Goal: Navigation & Orientation: Find specific page/section

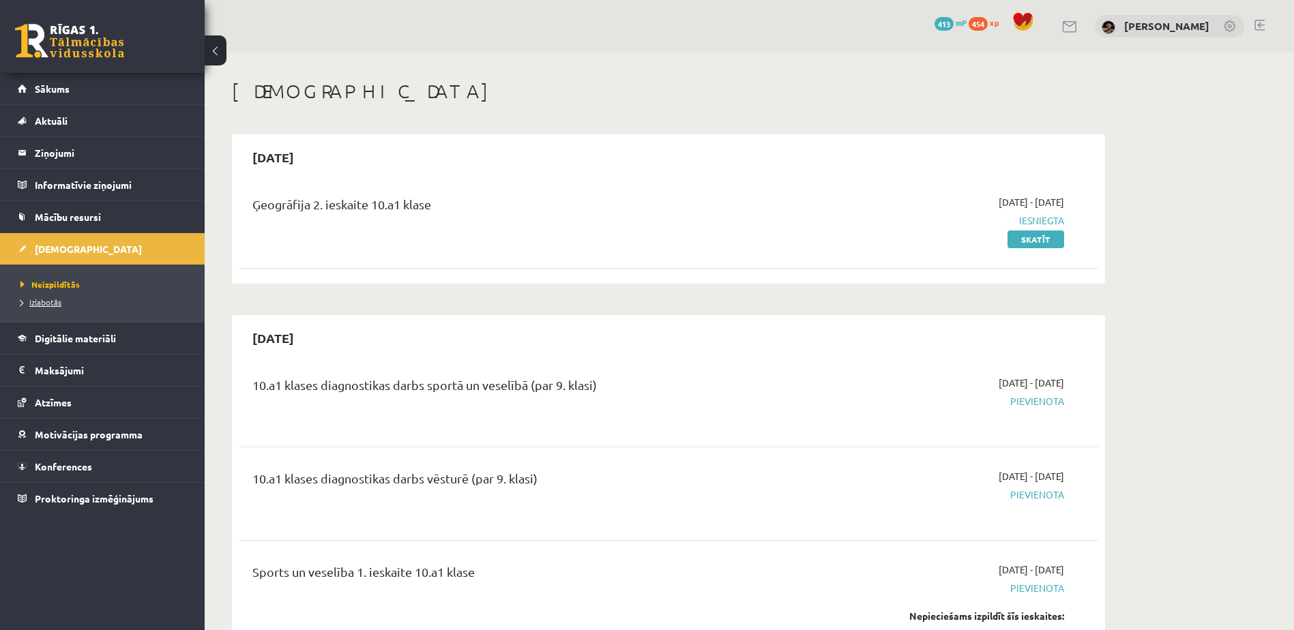
click at [51, 299] on span "Izlabotās" at bounding box center [40, 302] width 41 height 11
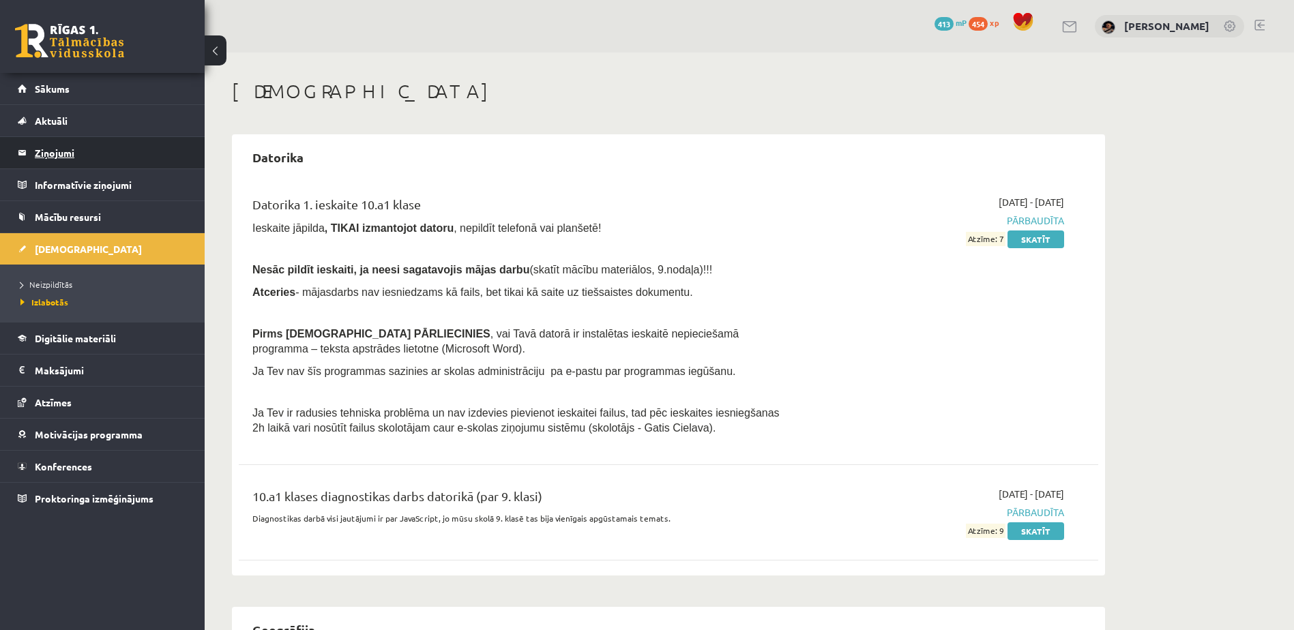
click at [76, 148] on legend "Ziņojumi 0" at bounding box center [111, 152] width 153 height 31
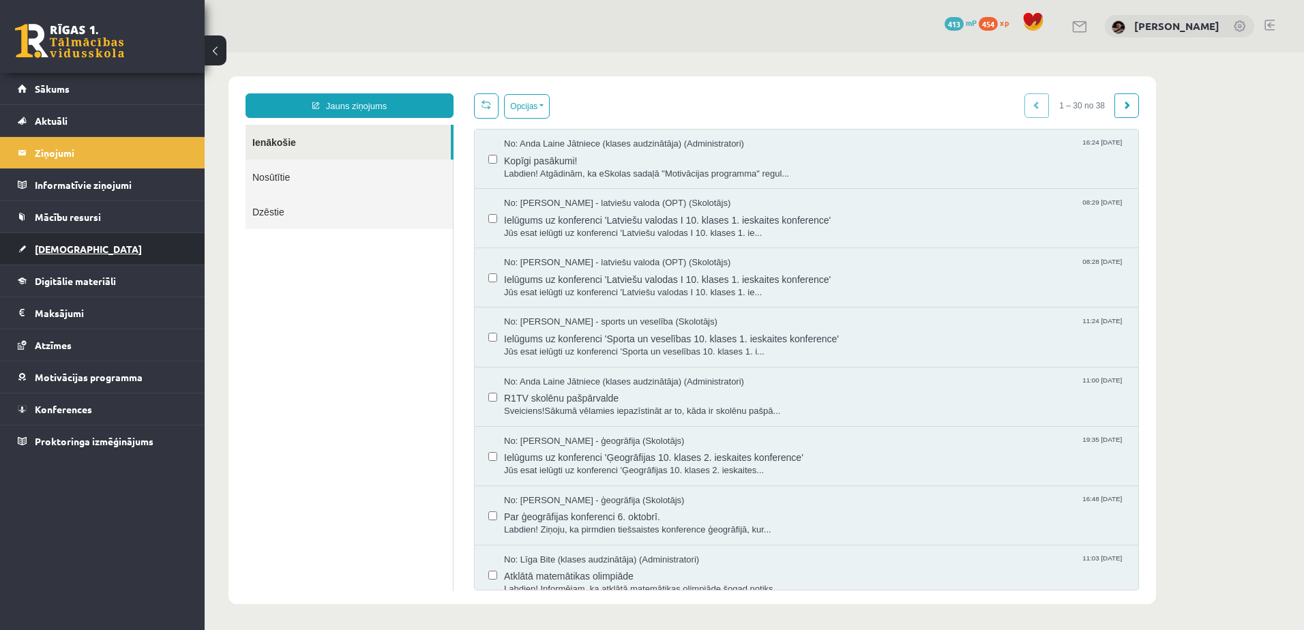
click at [48, 243] on link "[DEMOGRAPHIC_DATA]" at bounding box center [103, 248] width 170 height 31
